Goal: Navigation & Orientation: Find specific page/section

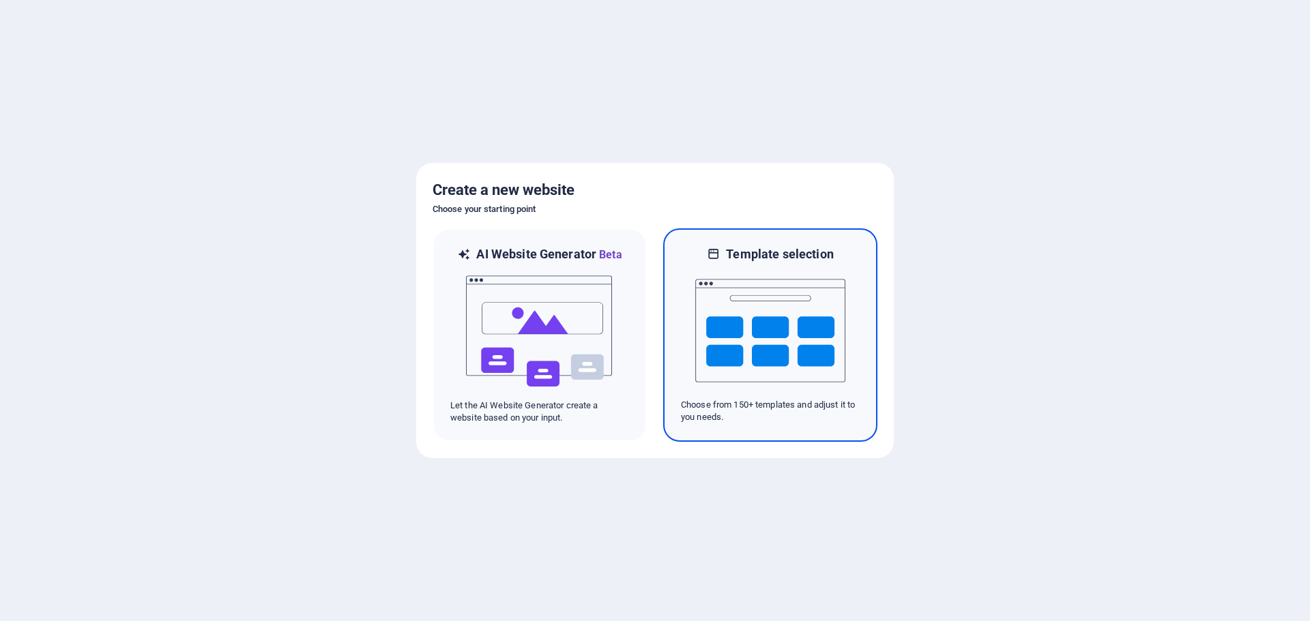
click at [751, 352] on img at bounding box center [770, 331] width 150 height 136
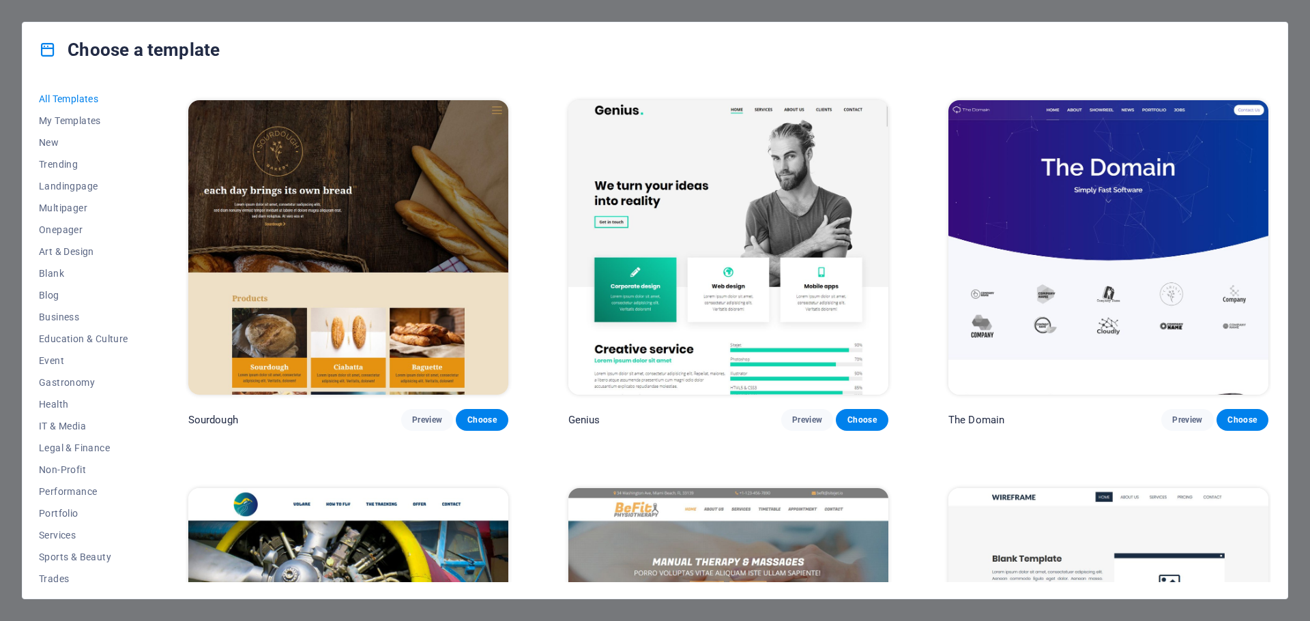
scroll to position [9309, 0]
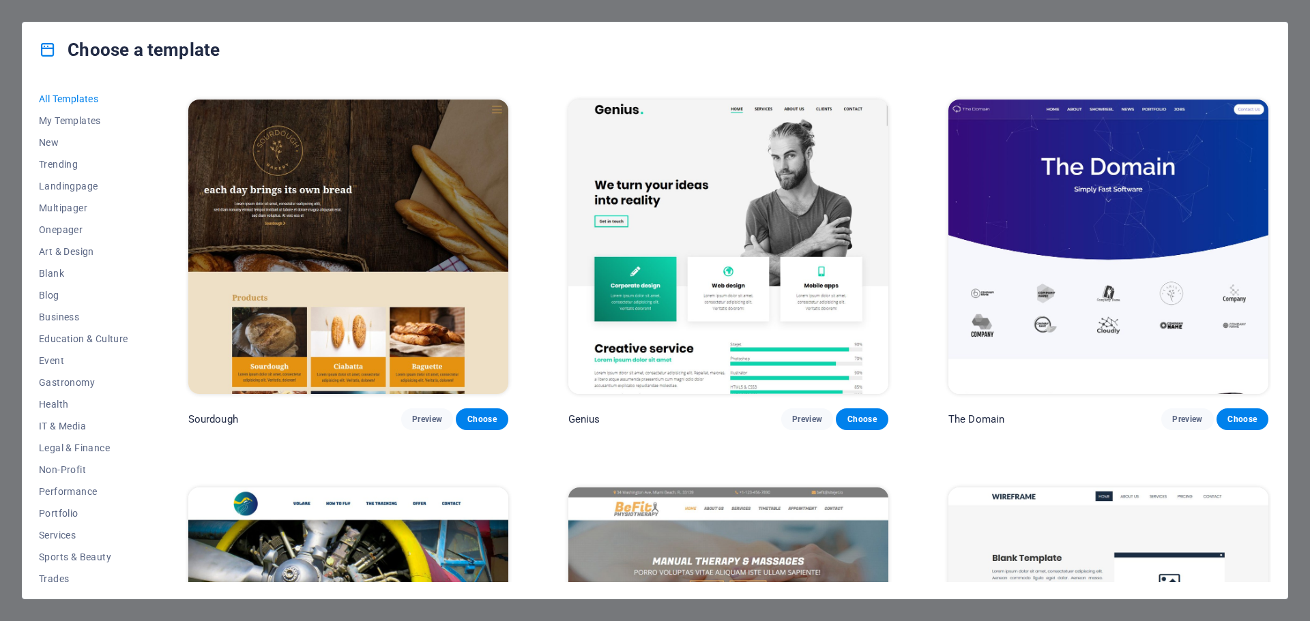
click at [767, 241] on img at bounding box center [728, 247] width 320 height 295
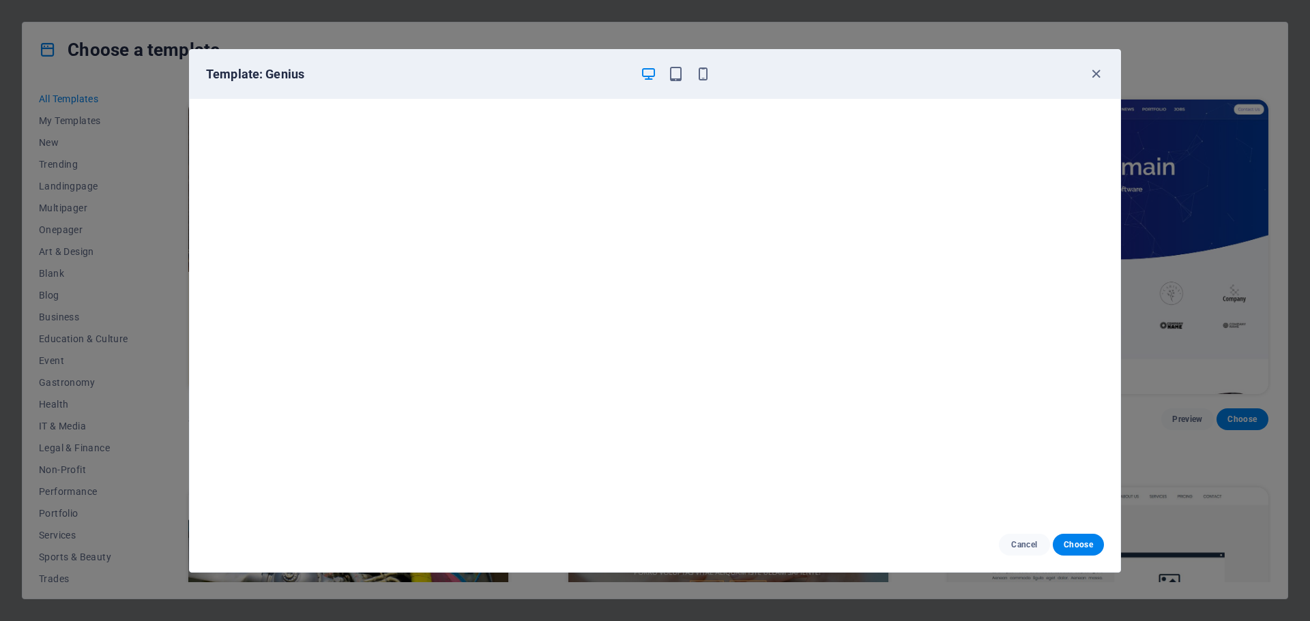
scroll to position [3, 0]
click at [72, 62] on div "Template: Genius Cancel Choose" at bounding box center [655, 310] width 1310 height 621
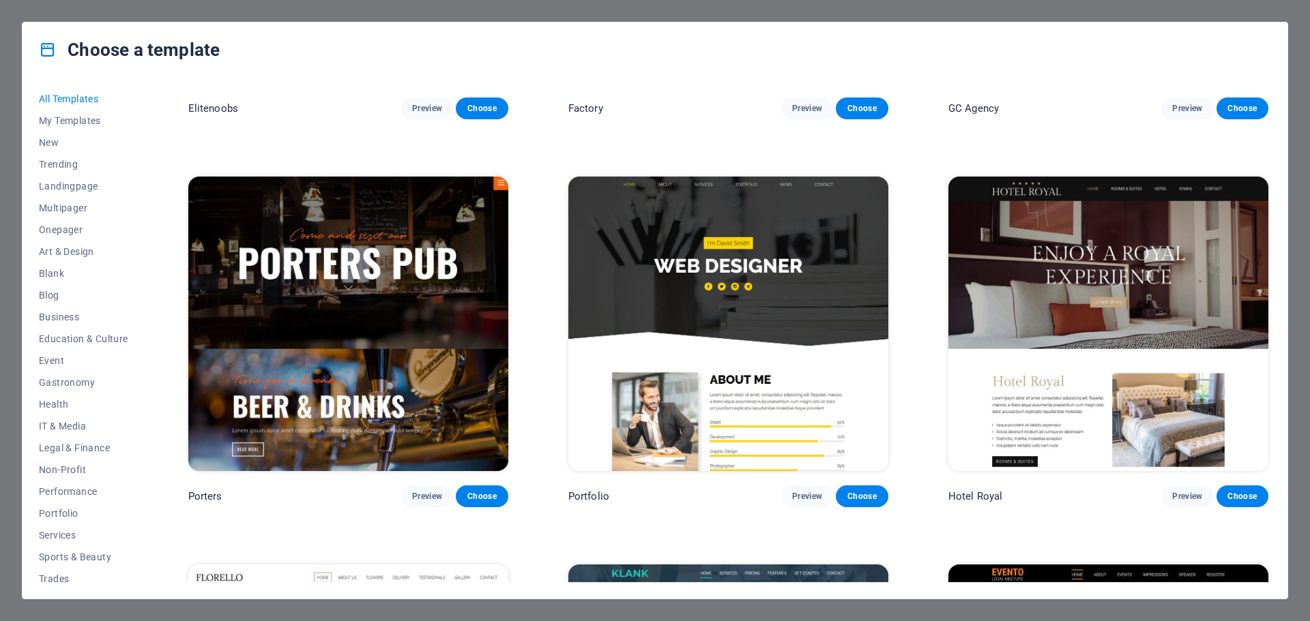
scroll to position [14282, 0]
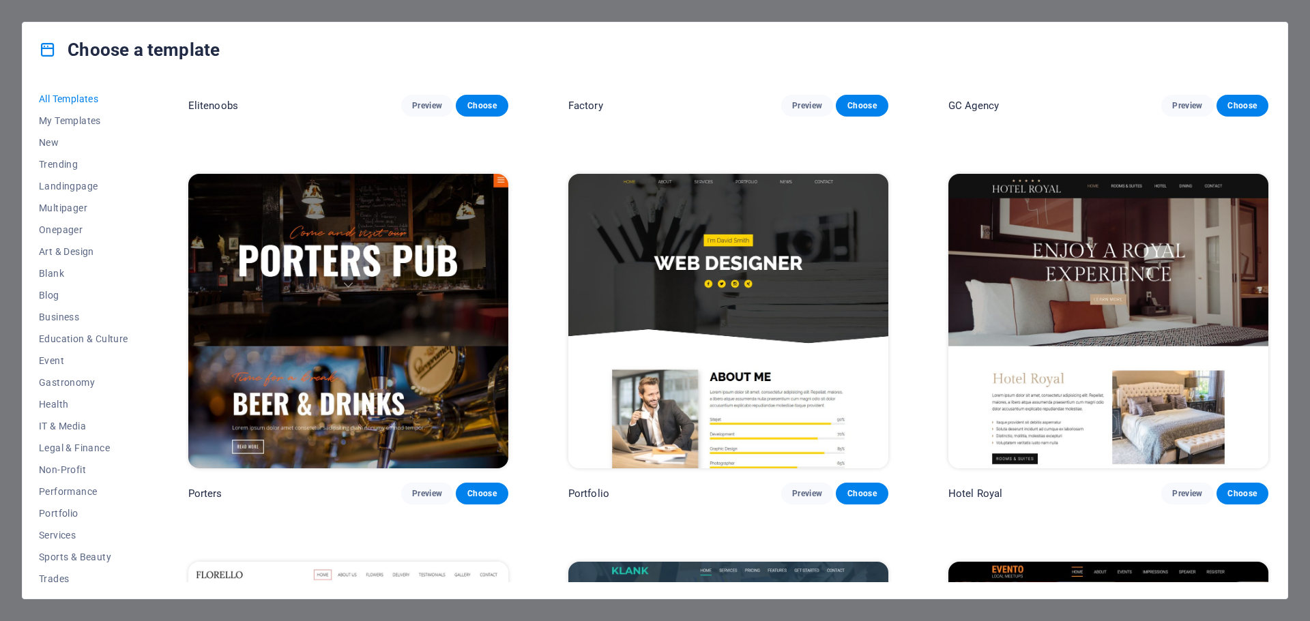
click at [752, 223] on img at bounding box center [728, 321] width 320 height 295
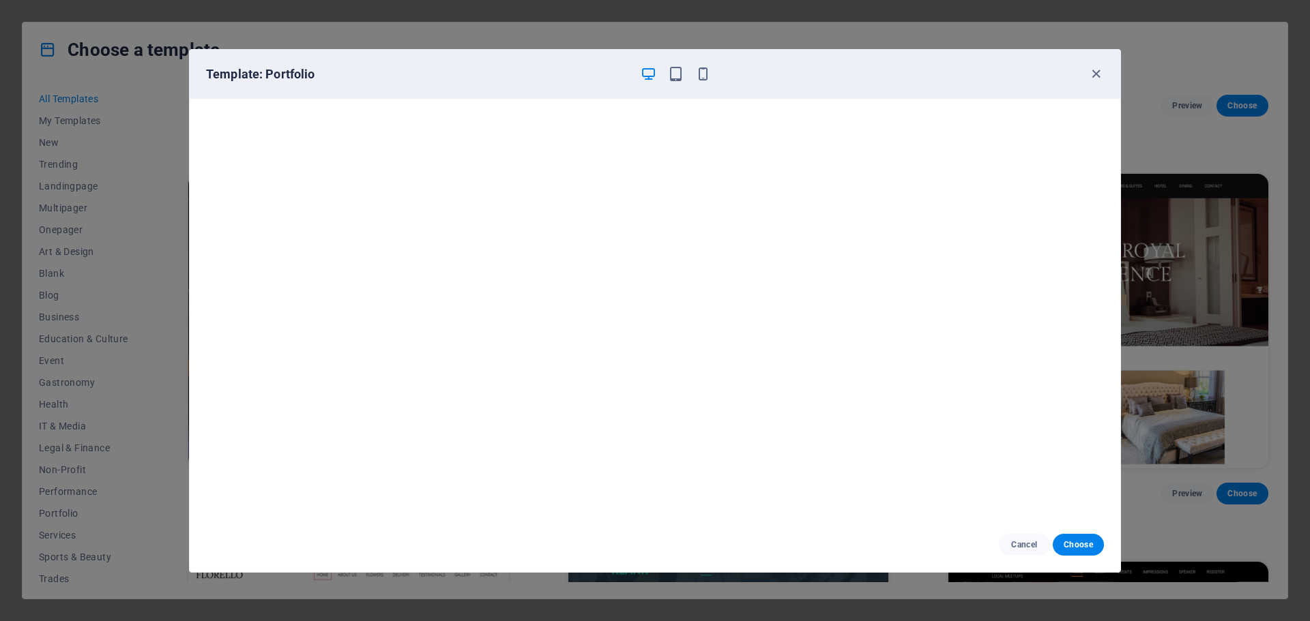
scroll to position [3, 0]
click at [1187, 202] on div "Template: Portfolio Cancel Choose" at bounding box center [655, 310] width 1310 height 621
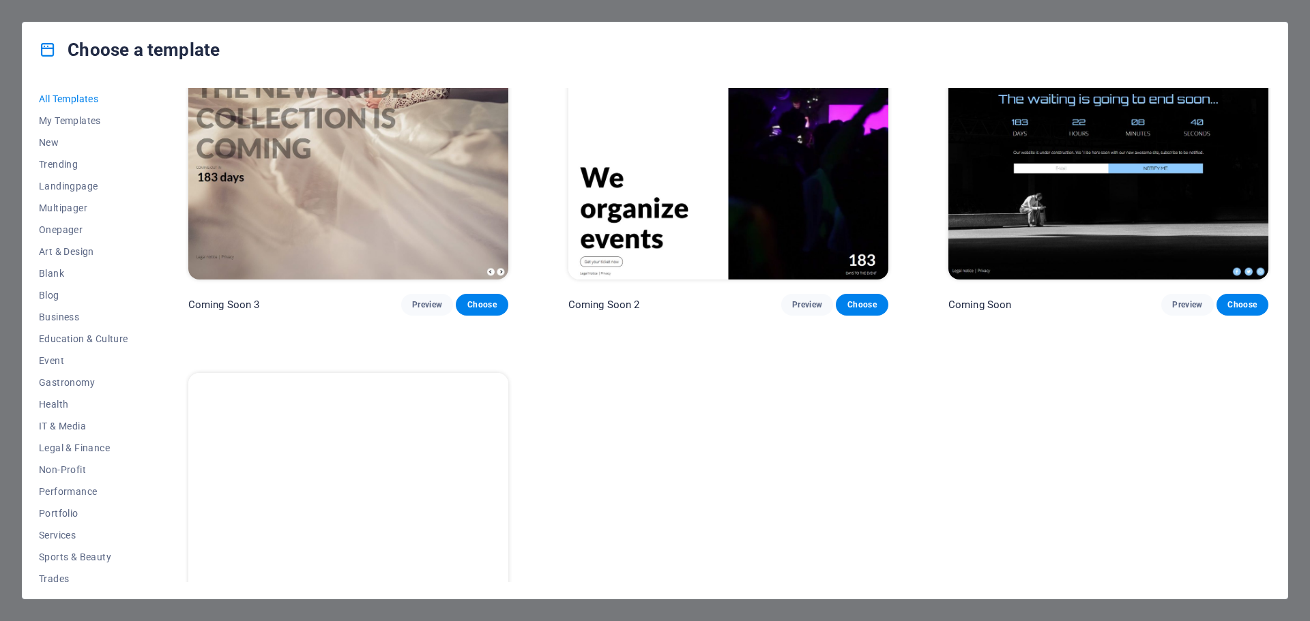
scroll to position [21107, 0]
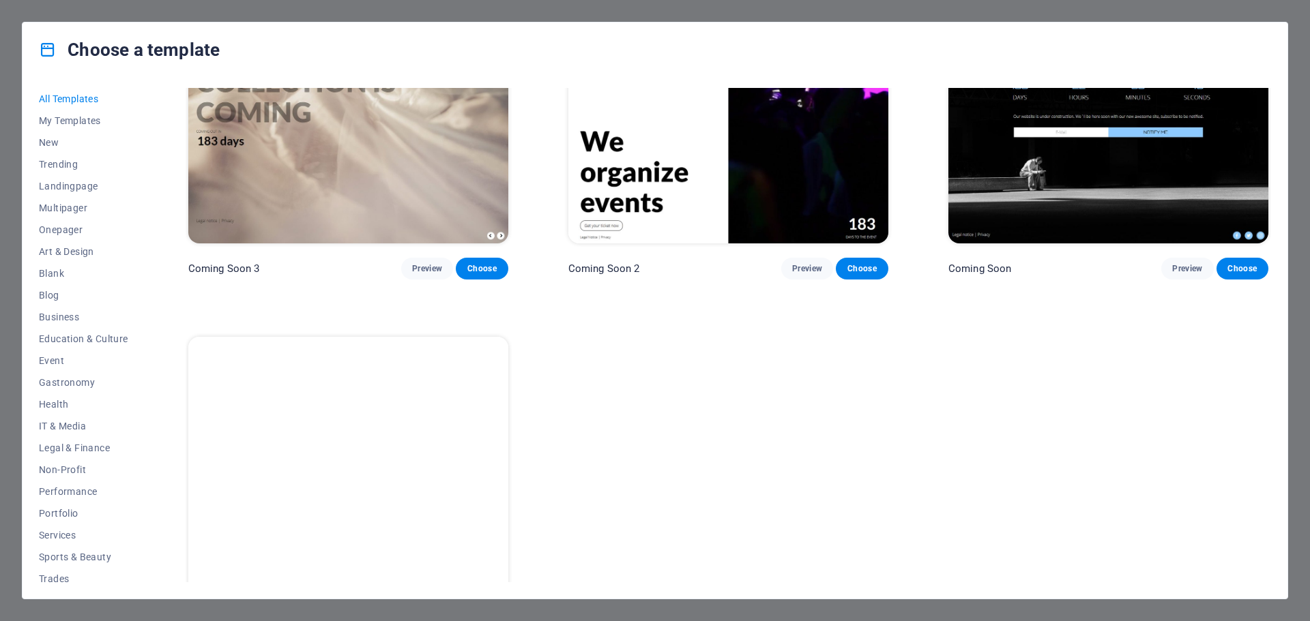
drag, startPoint x: 907, startPoint y: 457, endPoint x: 709, endPoint y: 417, distance: 201.7
click at [57, 423] on span "IT & Media" at bounding box center [83, 426] width 89 height 11
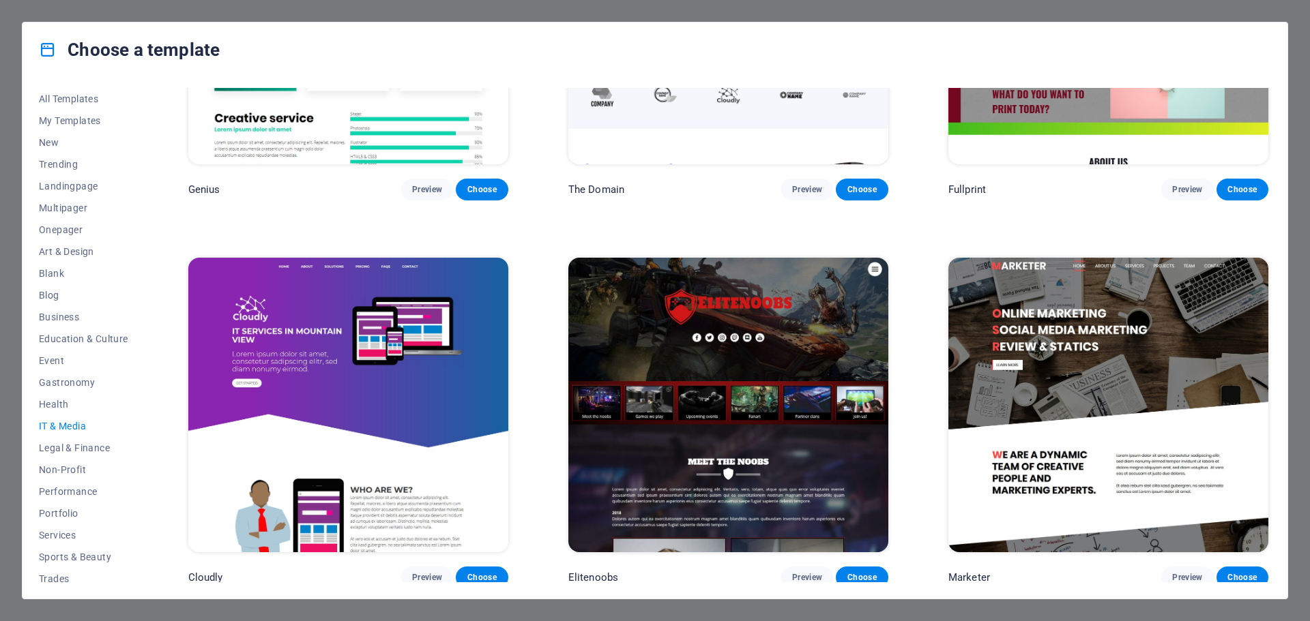
scroll to position [975, 0]
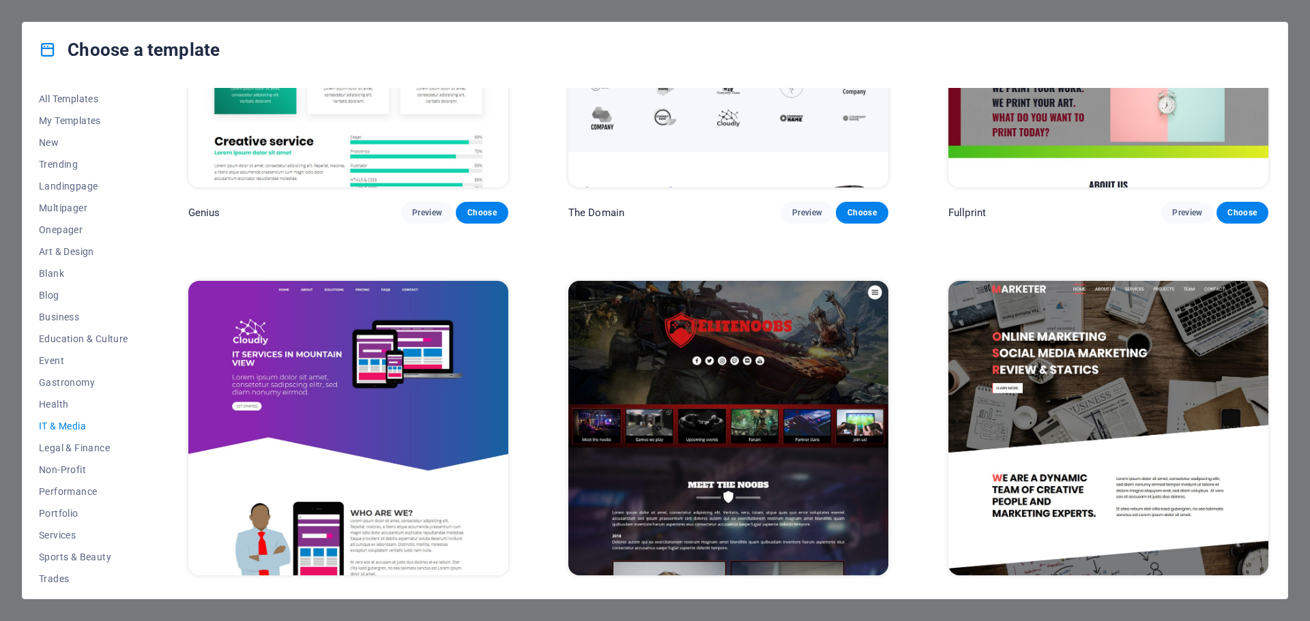
click at [655, 458] on img at bounding box center [728, 428] width 320 height 295
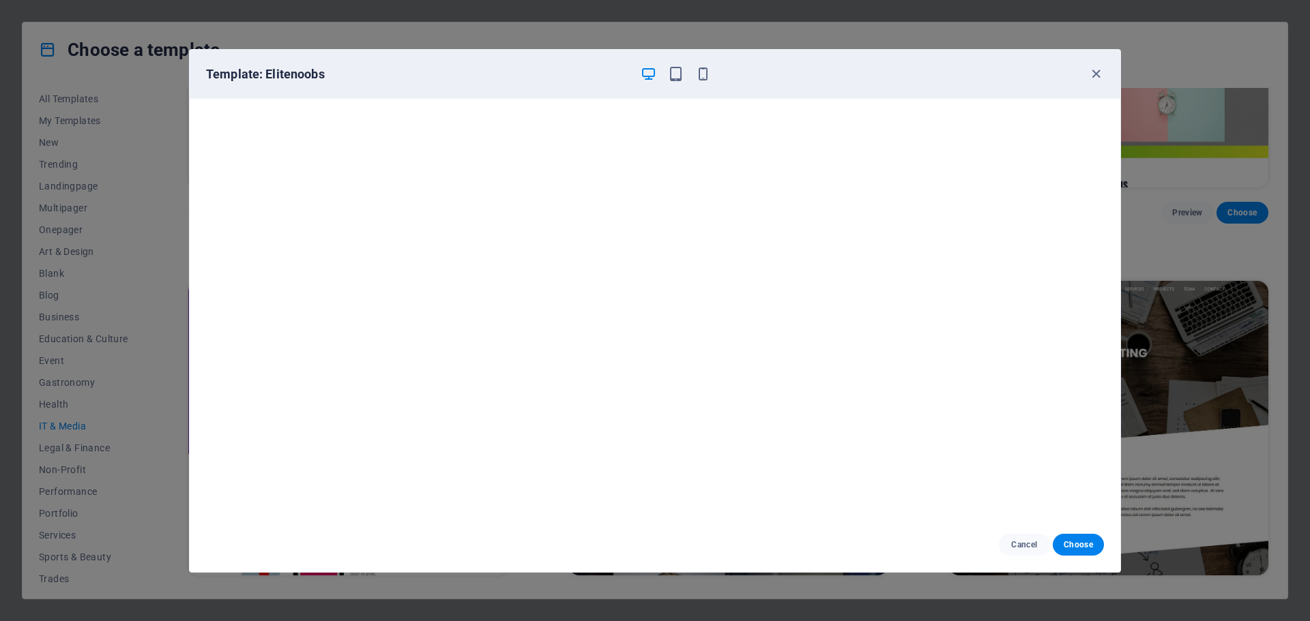
scroll to position [3, 0]
click at [99, 346] on div "Template: Elitenoobs Cancel Choose" at bounding box center [655, 310] width 1310 height 621
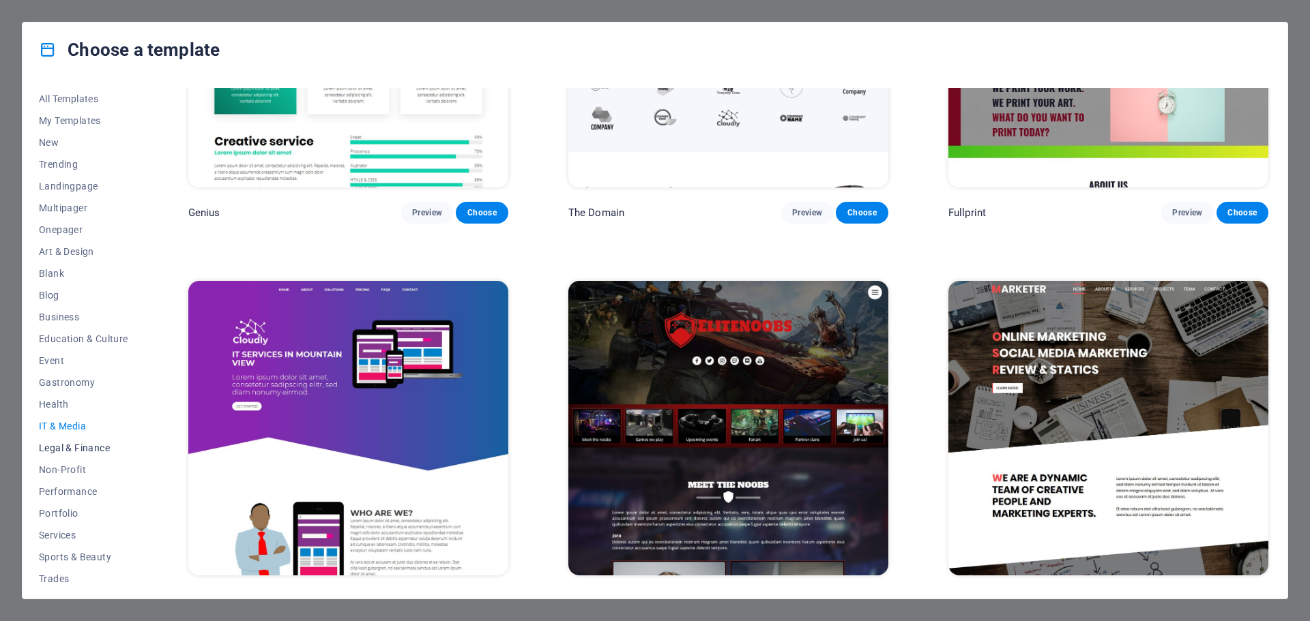
click at [66, 444] on span "Legal & Finance" at bounding box center [83, 448] width 89 height 11
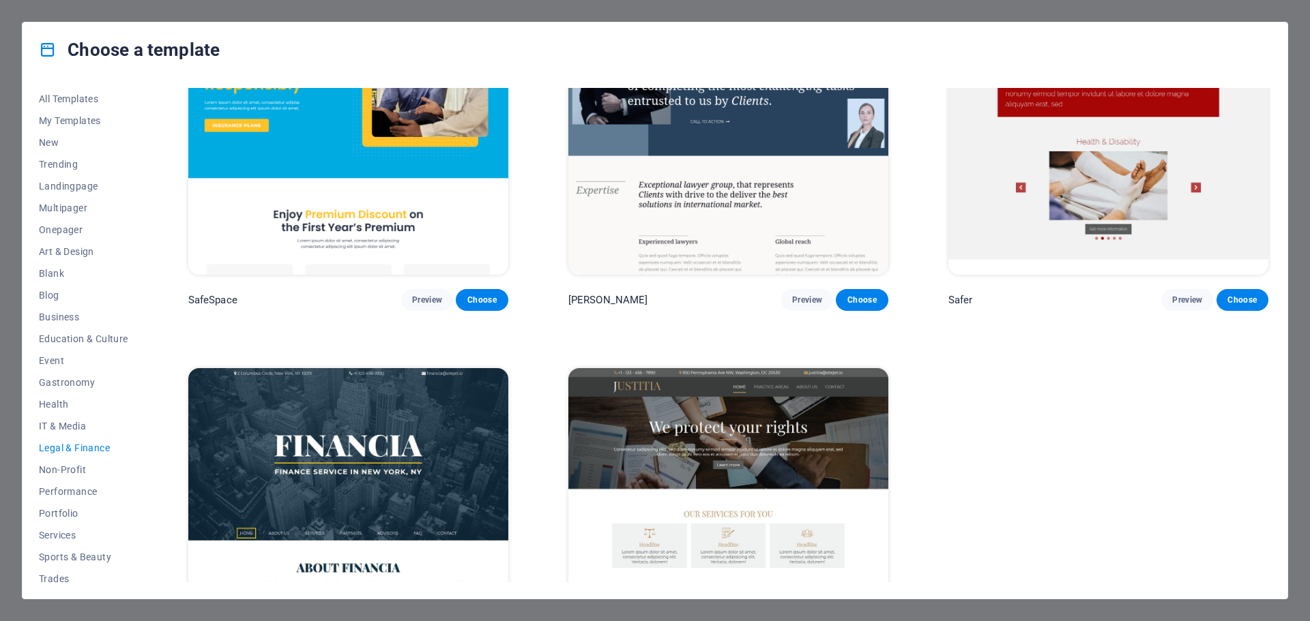
scroll to position [0, 0]
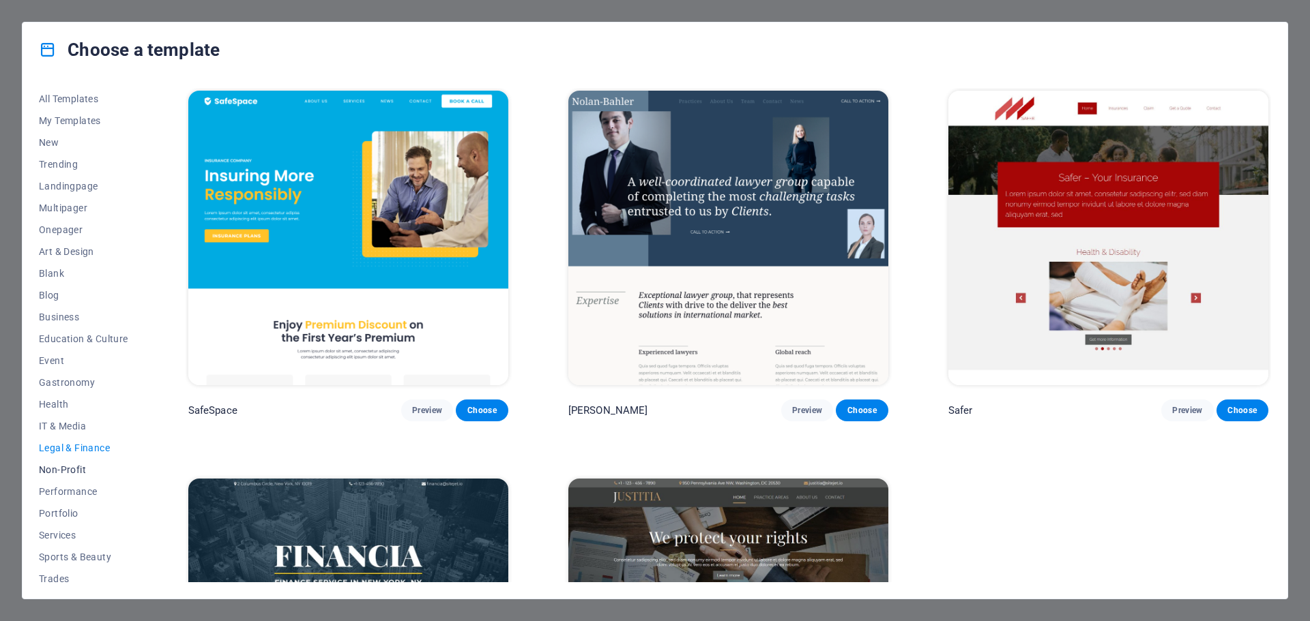
click at [68, 465] on span "Non-Profit" at bounding box center [83, 469] width 89 height 11
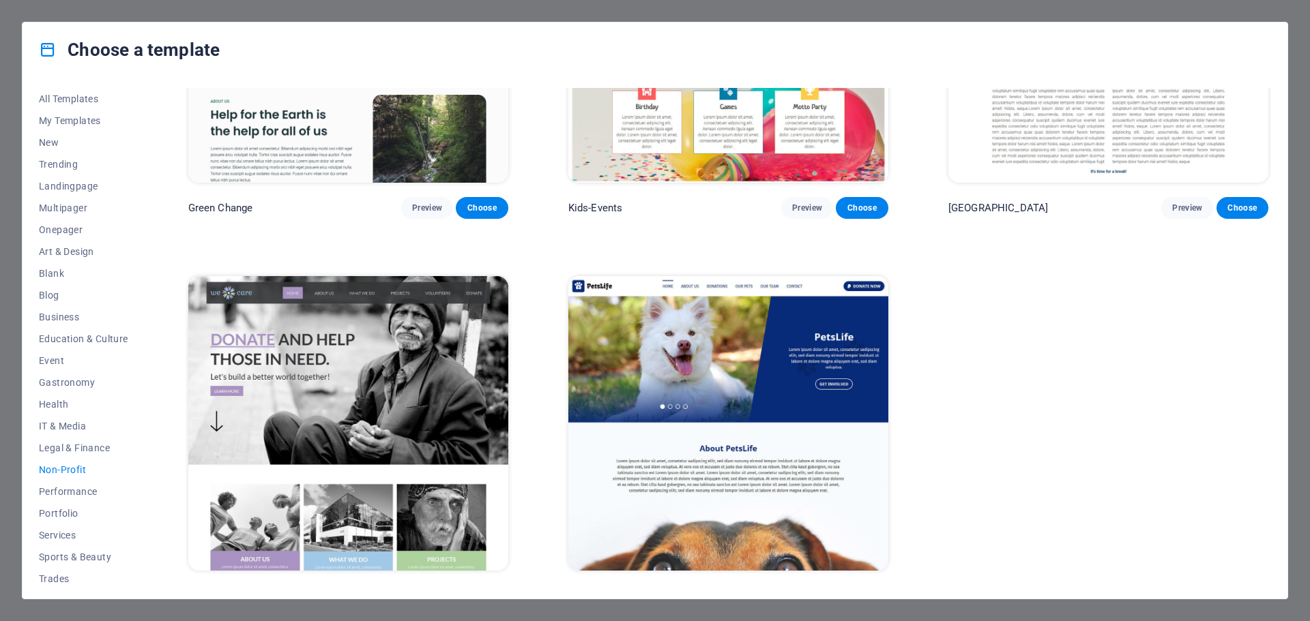
scroll to position [224, 0]
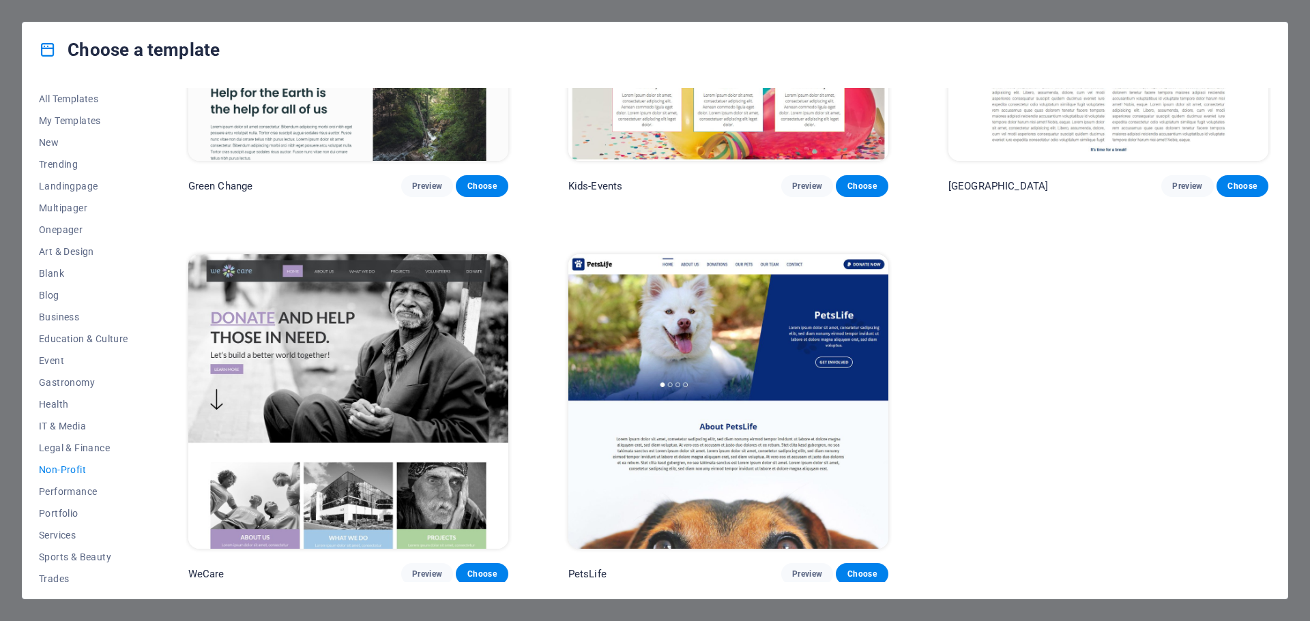
click at [63, 478] on button "Non-Profit" at bounding box center [83, 470] width 89 height 22
click at [76, 483] on button "Performance" at bounding box center [83, 492] width 89 height 22
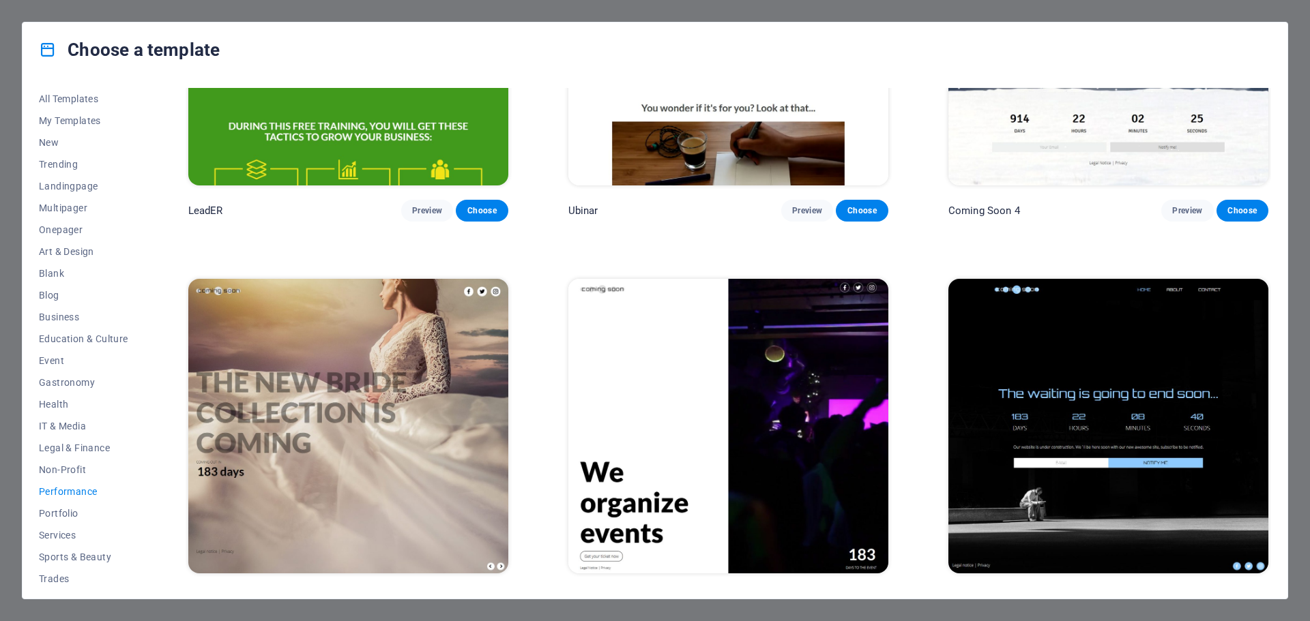
scroll to position [1771, 0]
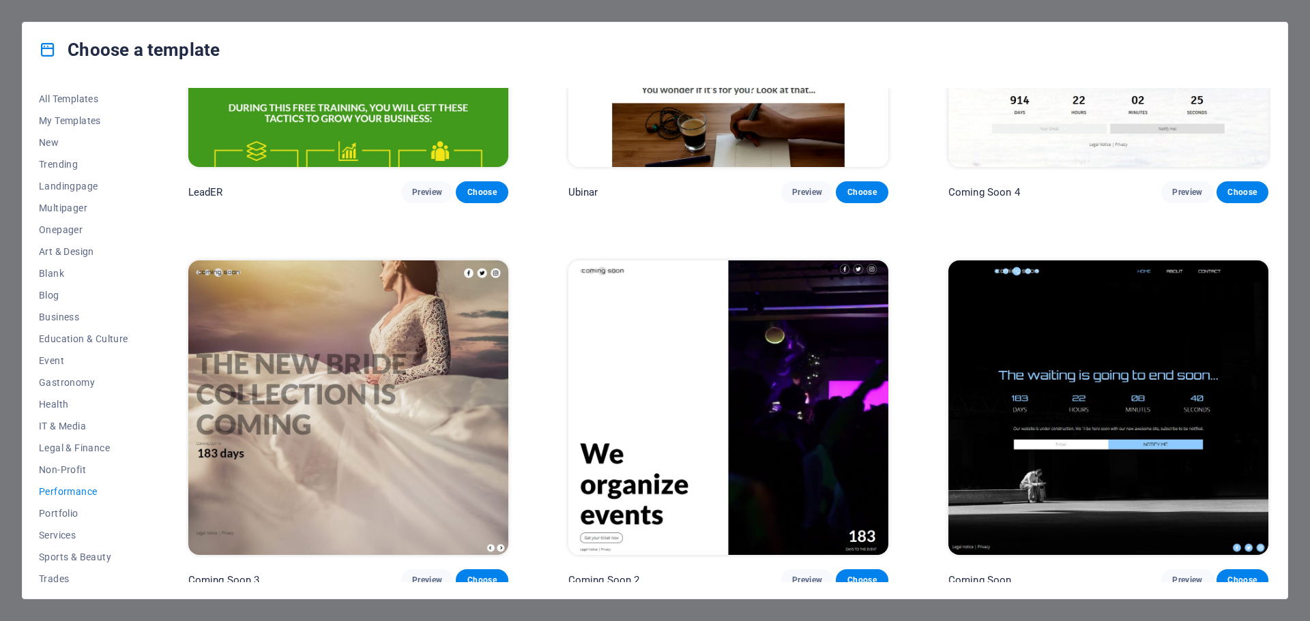
click at [36, 512] on div "All Templates My Templates New Trending Landingpage Multipager Onepager Art & D…" at bounding box center [655, 338] width 1265 height 522
click at [43, 512] on span "Portfolio" at bounding box center [83, 513] width 89 height 11
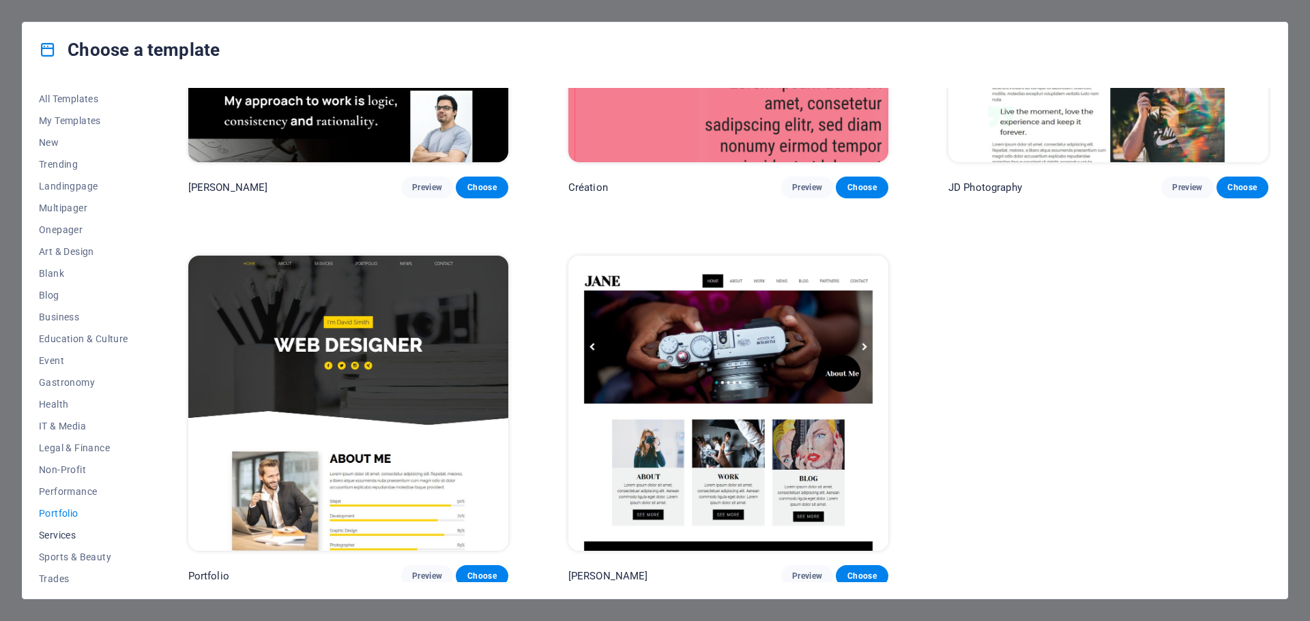
click at [68, 530] on span "Services" at bounding box center [83, 535] width 89 height 11
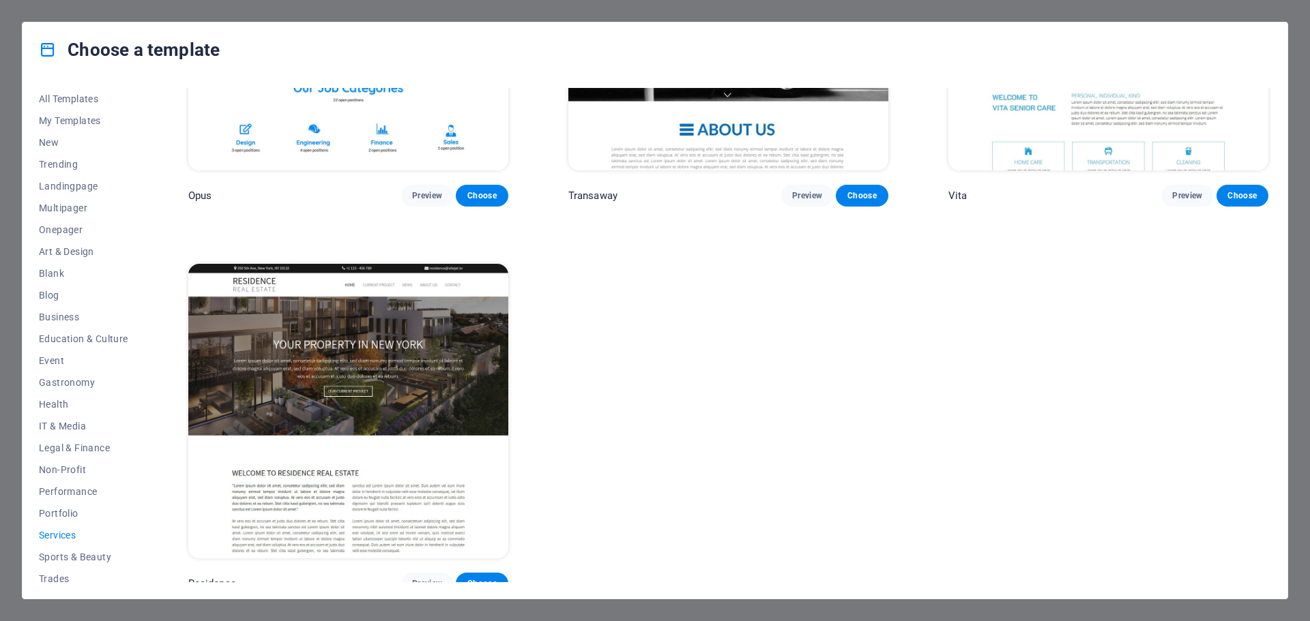
scroll to position [51, 0]
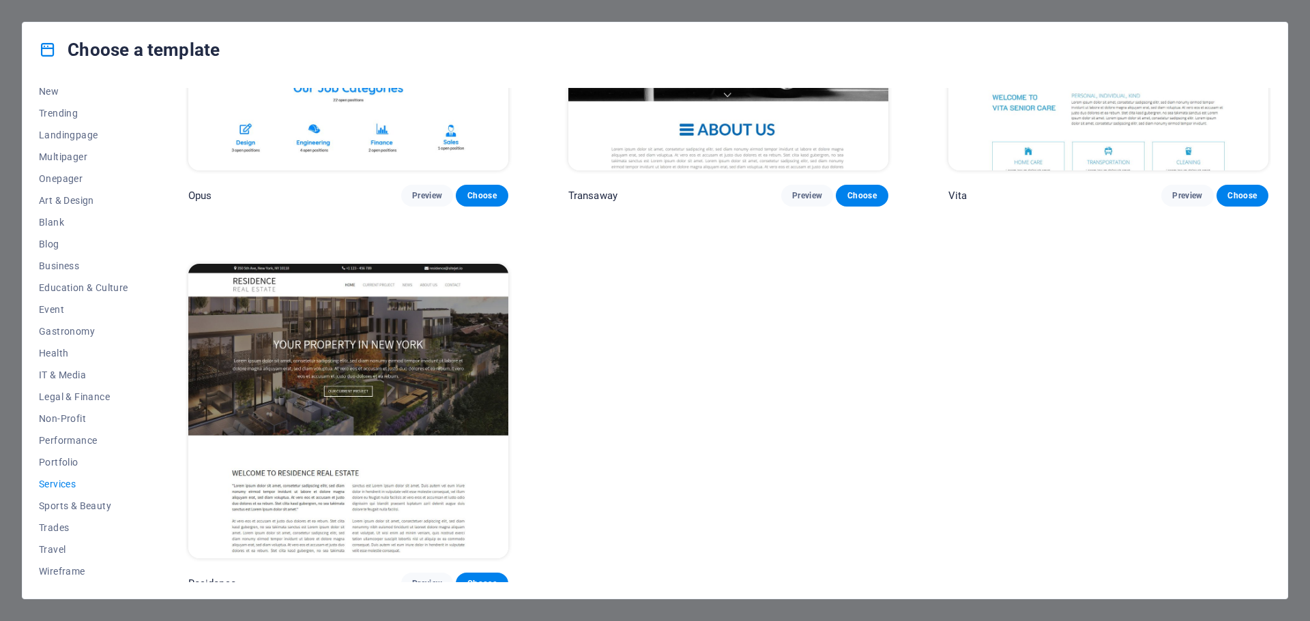
click at [80, 494] on button "Services" at bounding box center [83, 484] width 89 height 22
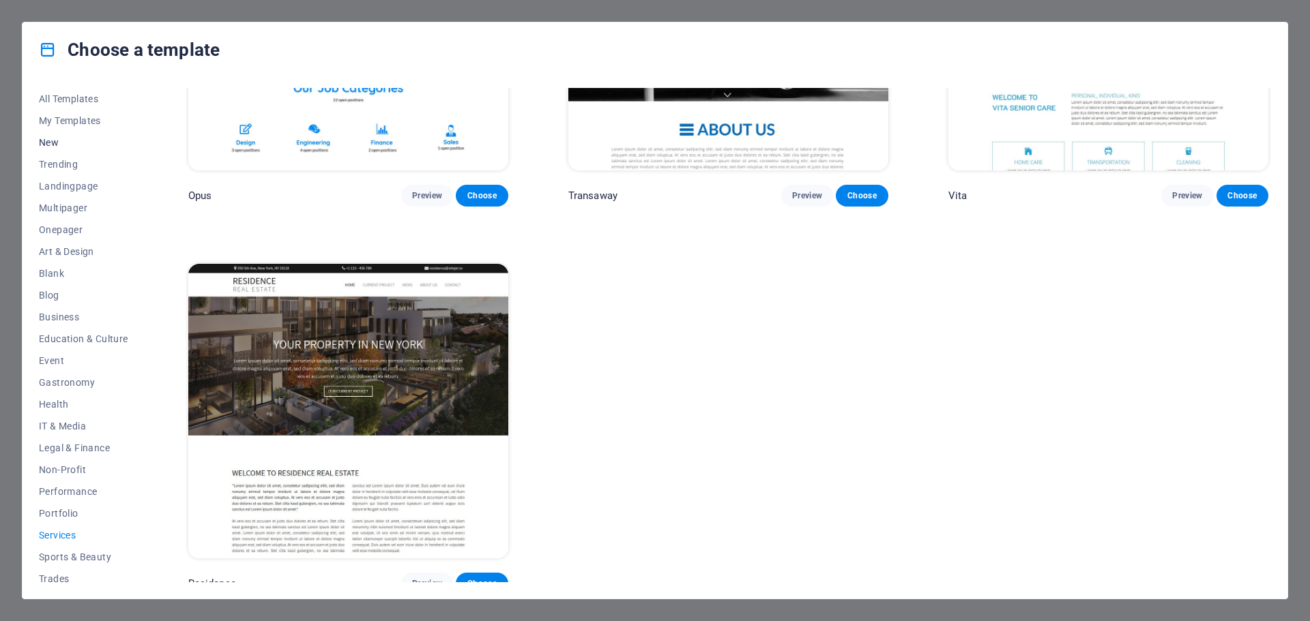
click at [65, 134] on button "New" at bounding box center [83, 143] width 89 height 22
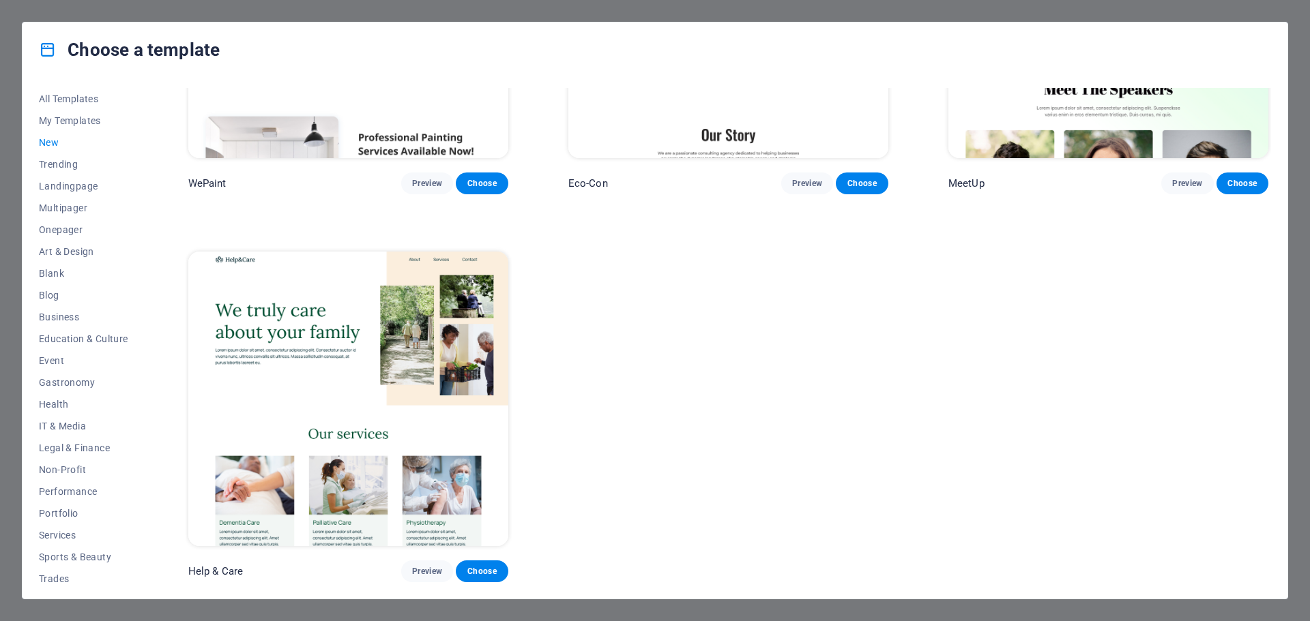
scroll to position [1385, 0]
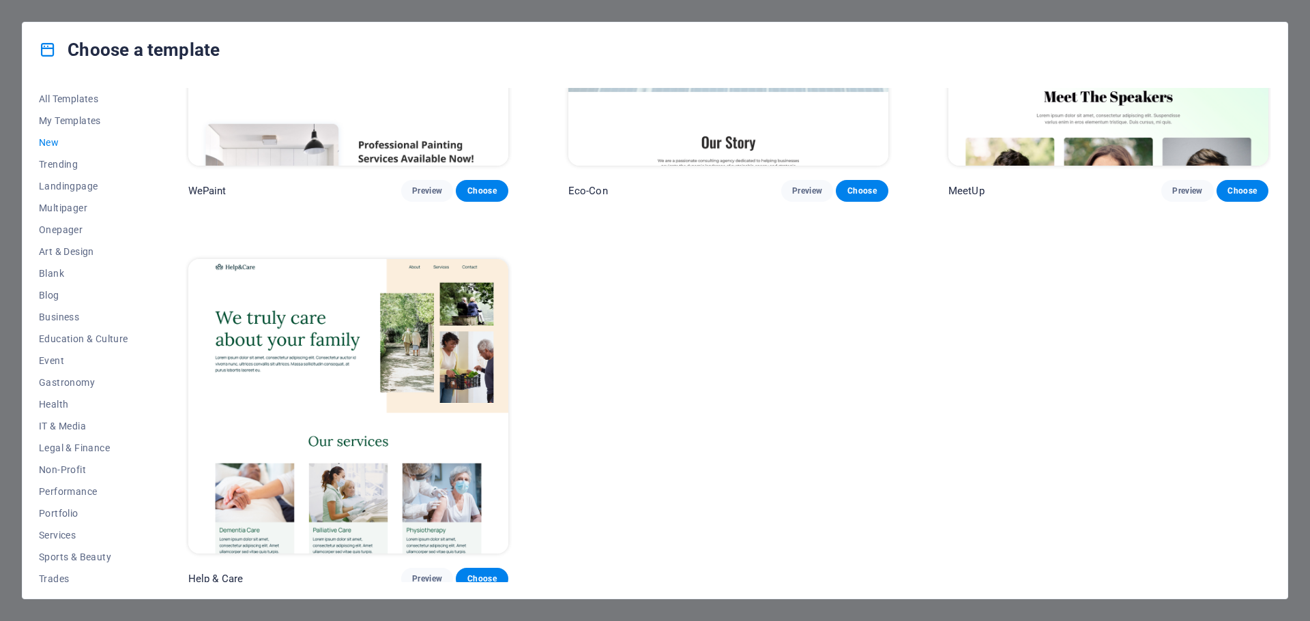
click at [14, 16] on div "Choose a template All Templates My Templates New Trending Landingpage Multipage…" at bounding box center [655, 310] width 1310 height 621
click at [111, 27] on div "Choose a template" at bounding box center [655, 50] width 1265 height 55
click at [133, 9] on div "Choose a template All Templates My Templates New Trending Landingpage Multipage…" at bounding box center [655, 310] width 1310 height 621
